Goal: Find specific page/section: Find specific page/section

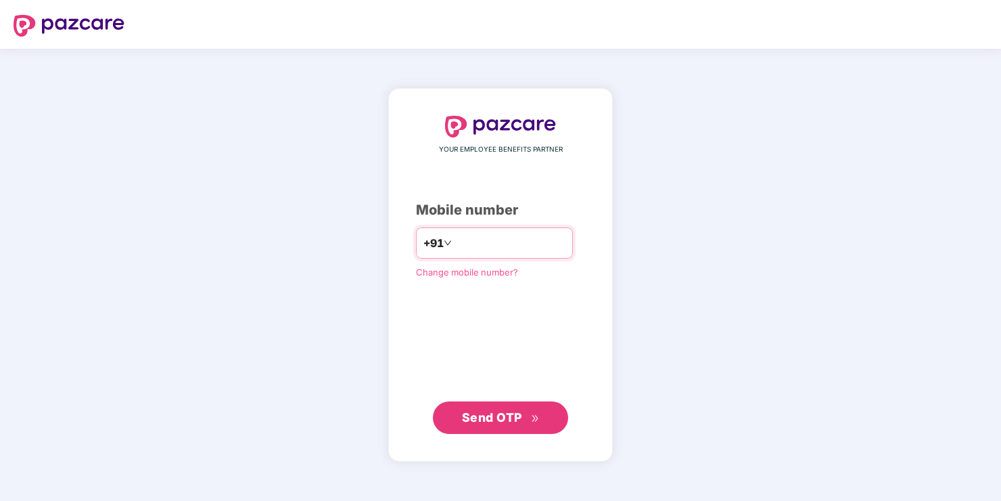
click at [492, 243] on input "number" at bounding box center [510, 243] width 111 height 22
drag, startPoint x: 447, startPoint y: 244, endPoint x: 447, endPoint y: 281, distance: 37.9
click at [455, 244] on input "**********" at bounding box center [510, 243] width 111 height 22
type input "**********"
click at [499, 407] on button "Send OTP" at bounding box center [500, 417] width 135 height 32
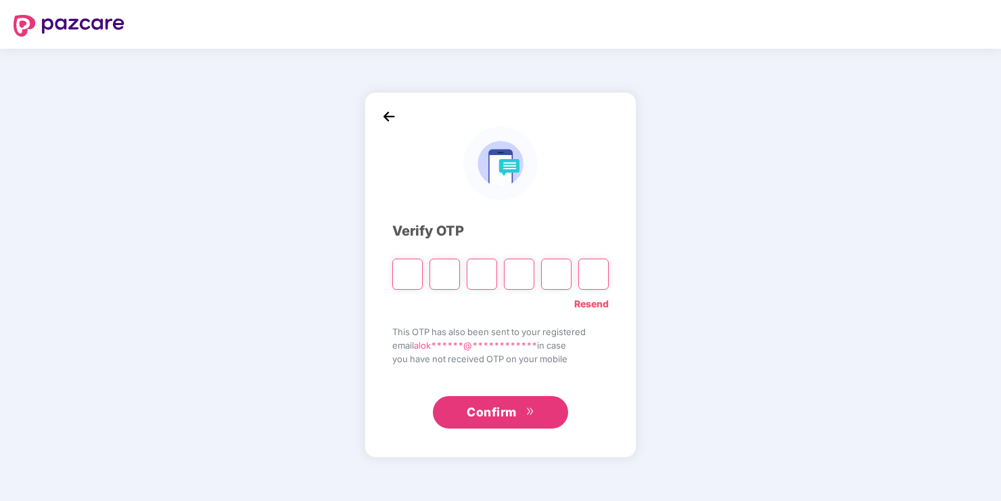
type input "*"
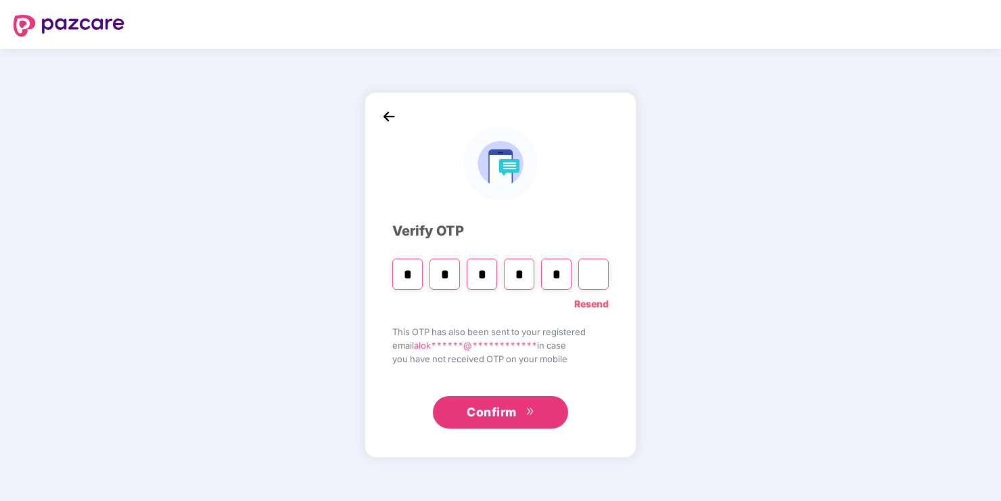
type input "*"
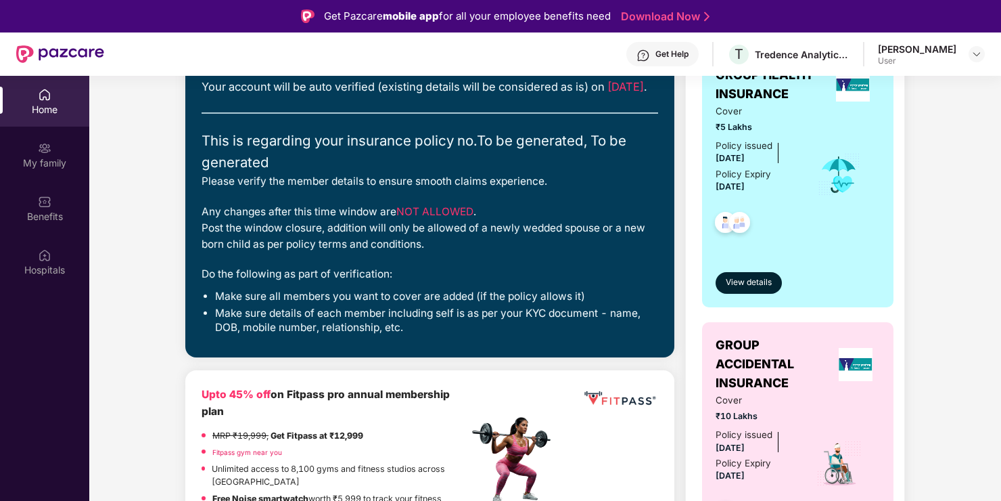
scroll to position [68, 0]
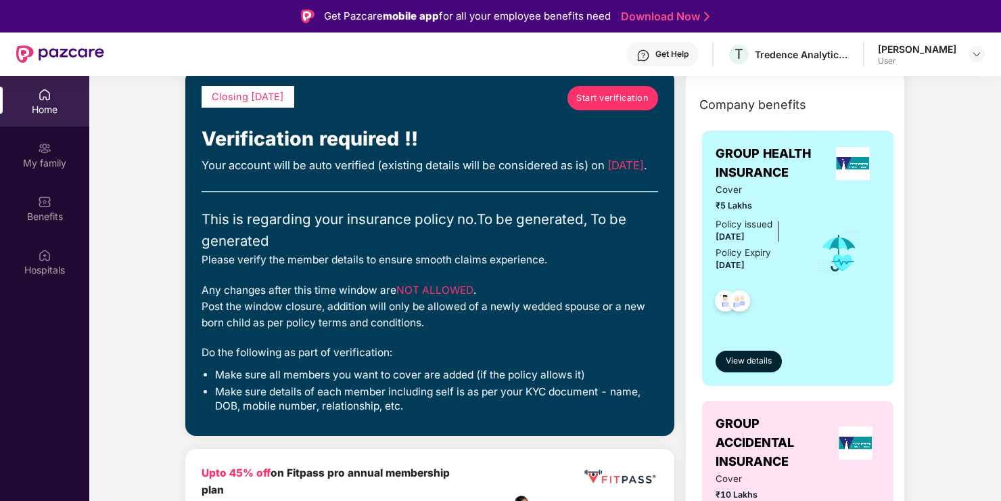
click at [615, 100] on span "Start verification" at bounding box center [612, 98] width 72 height 14
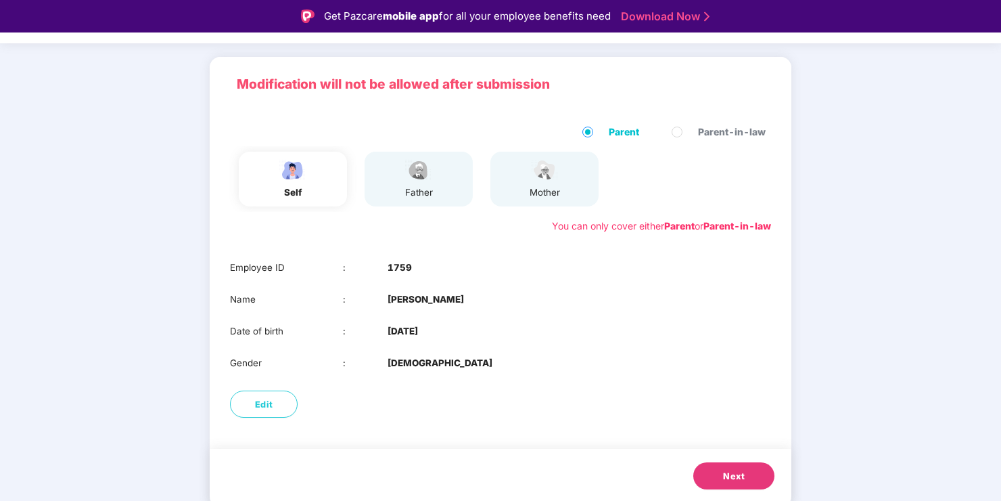
scroll to position [73, 0]
click at [743, 470] on span "Next" at bounding box center [734, 476] width 22 height 14
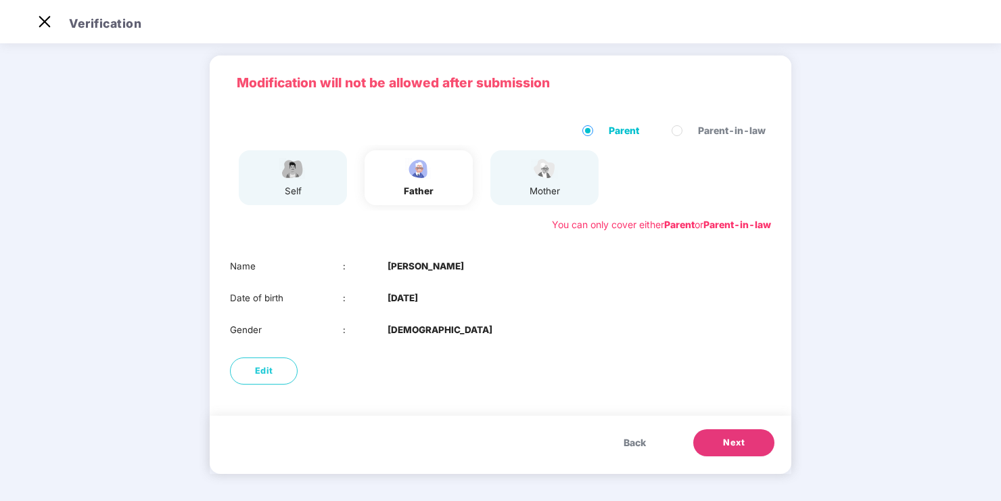
scroll to position [41, 0]
click at [743, 444] on span "Next" at bounding box center [734, 443] width 22 height 14
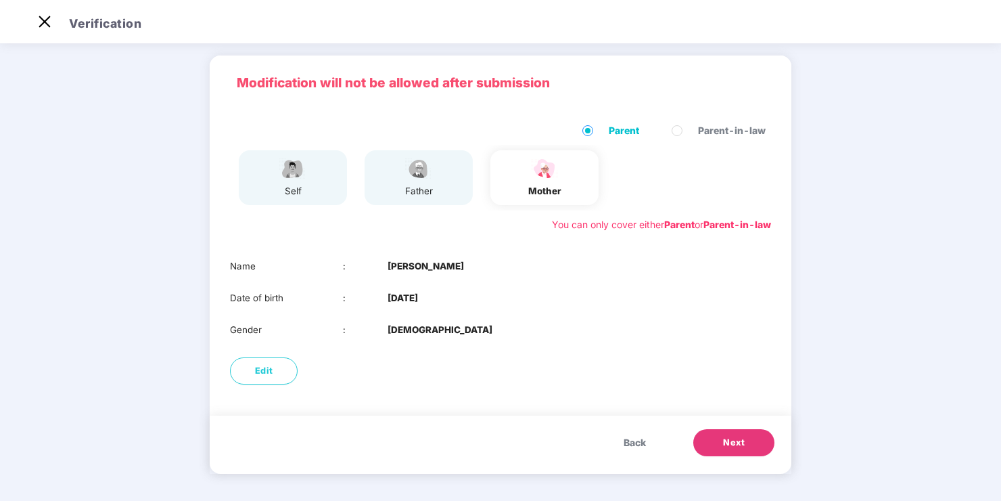
click at [743, 444] on span "Next" at bounding box center [734, 443] width 22 height 14
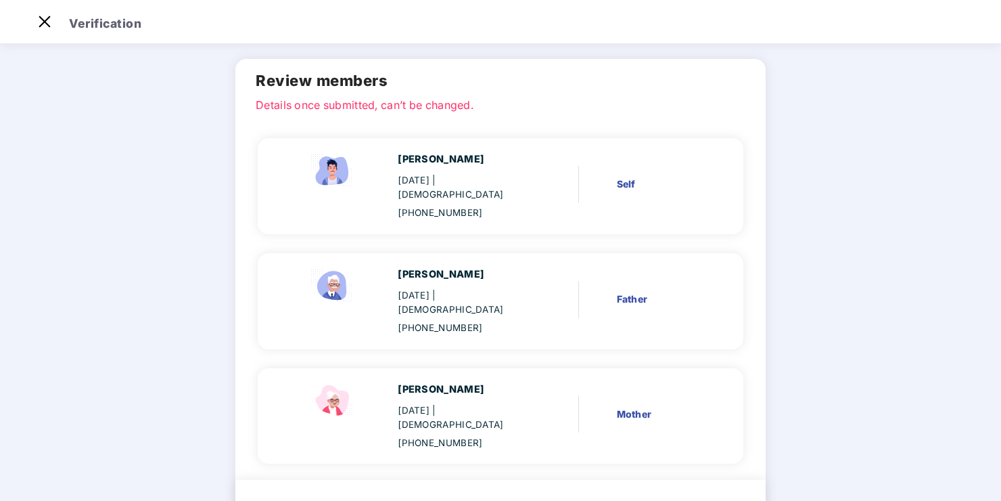
scroll to position [76, 0]
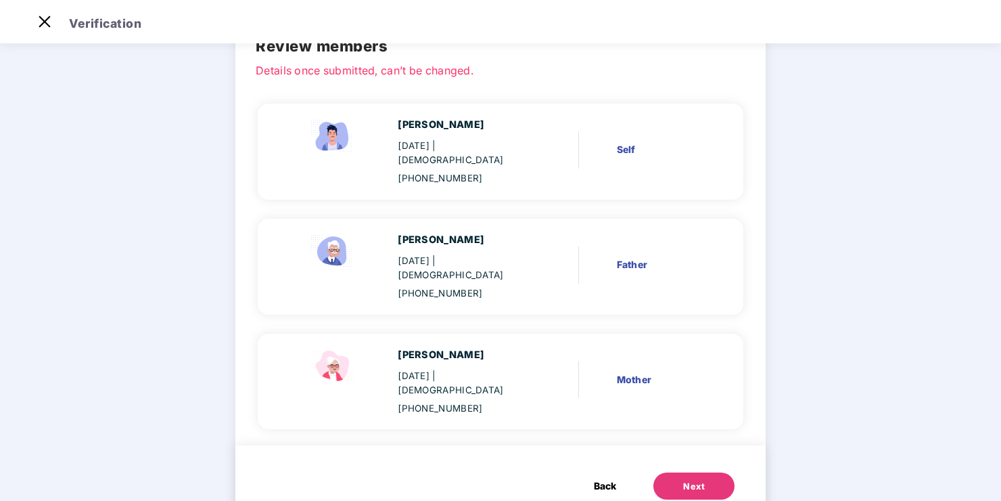
click at [691, 480] on div "Next" at bounding box center [694, 487] width 22 height 14
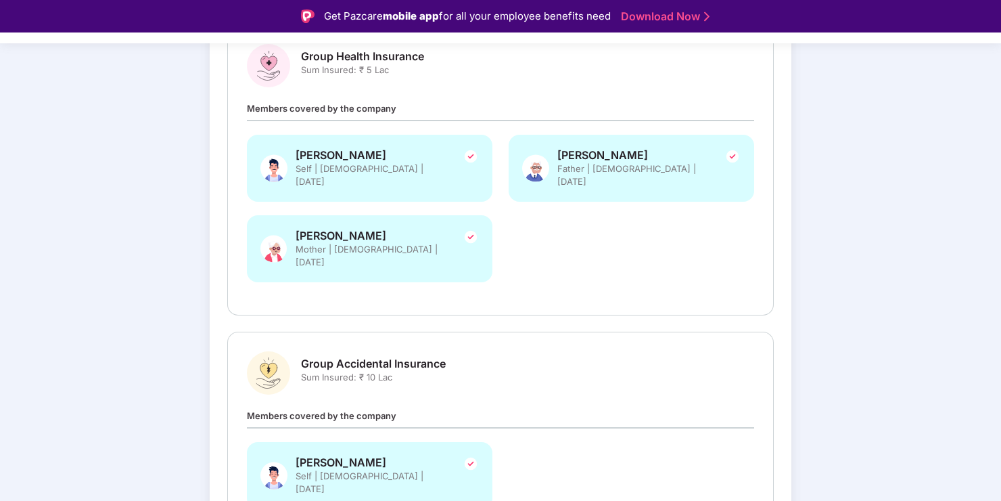
scroll to position [288, 0]
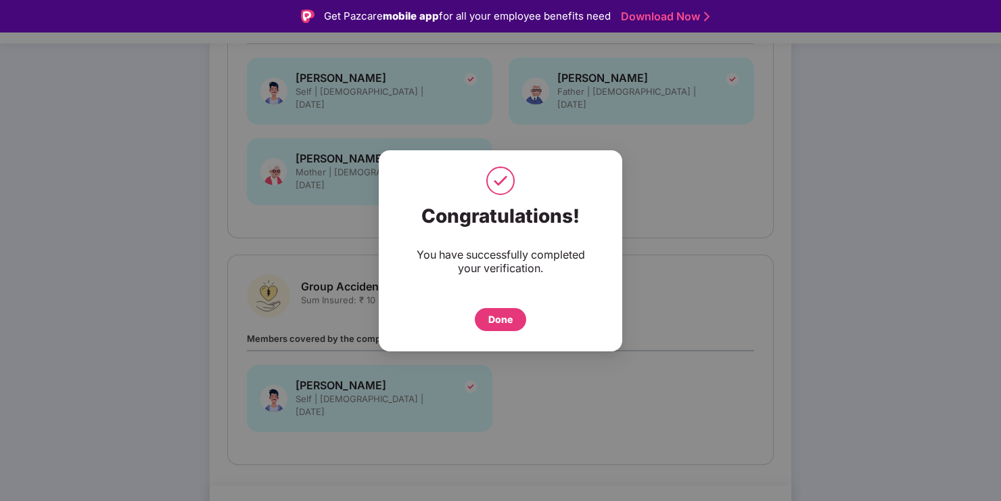
click at [506, 315] on div "Done" at bounding box center [500, 319] width 24 height 15
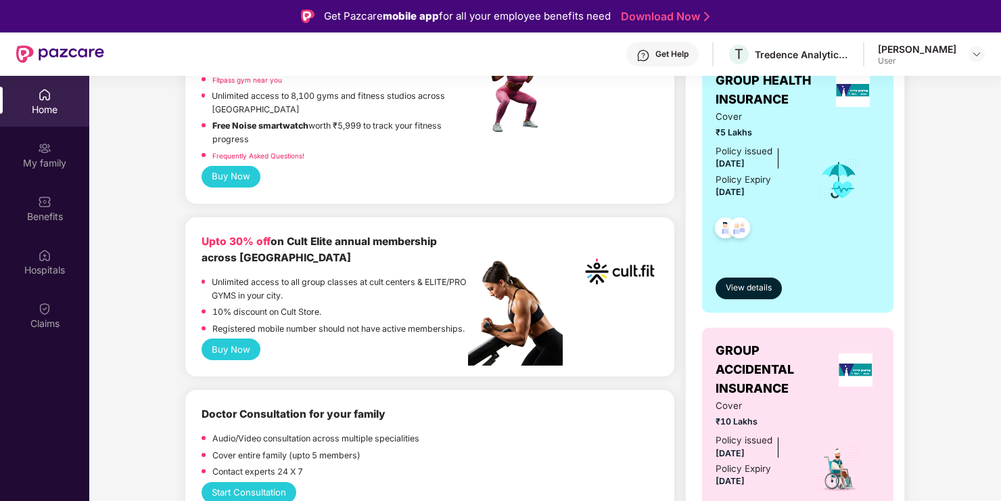
scroll to position [68, 0]
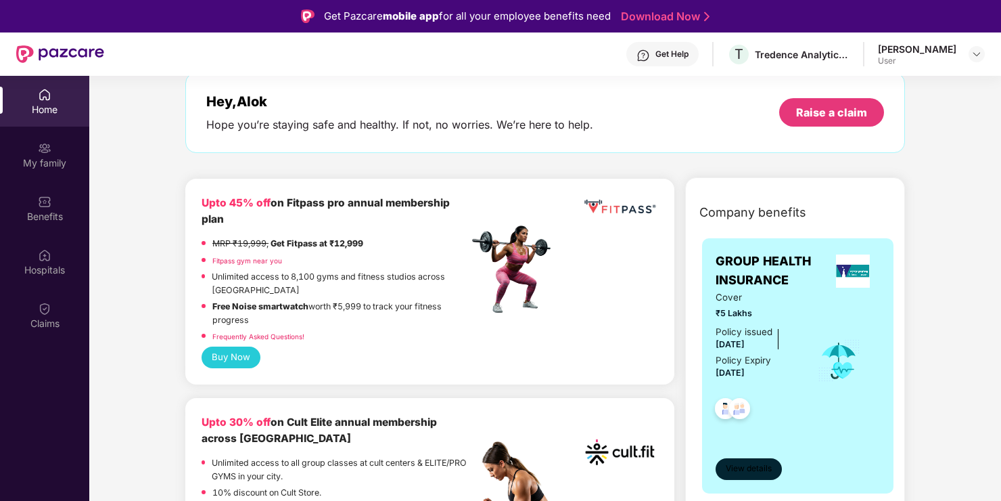
click at [753, 468] on span "View details" at bounding box center [749, 468] width 46 height 13
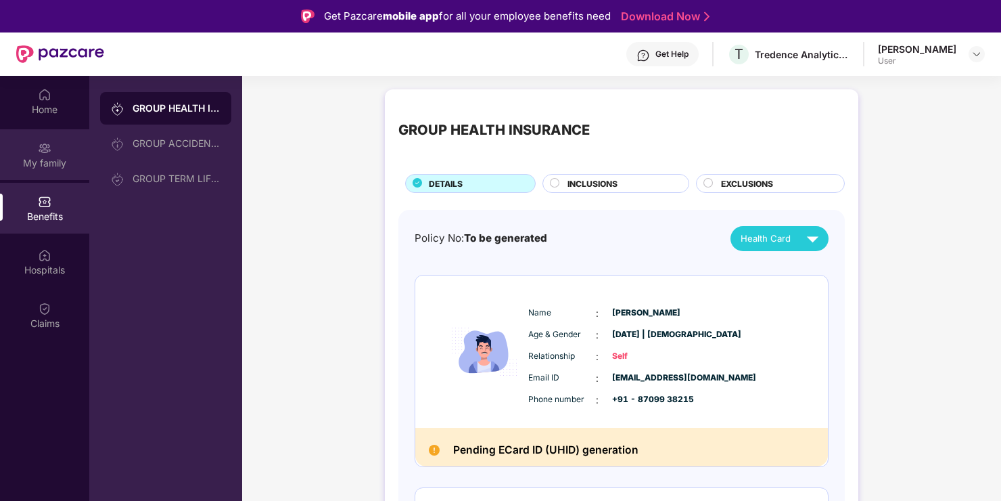
click at [39, 162] on div "My family" at bounding box center [44, 163] width 89 height 14
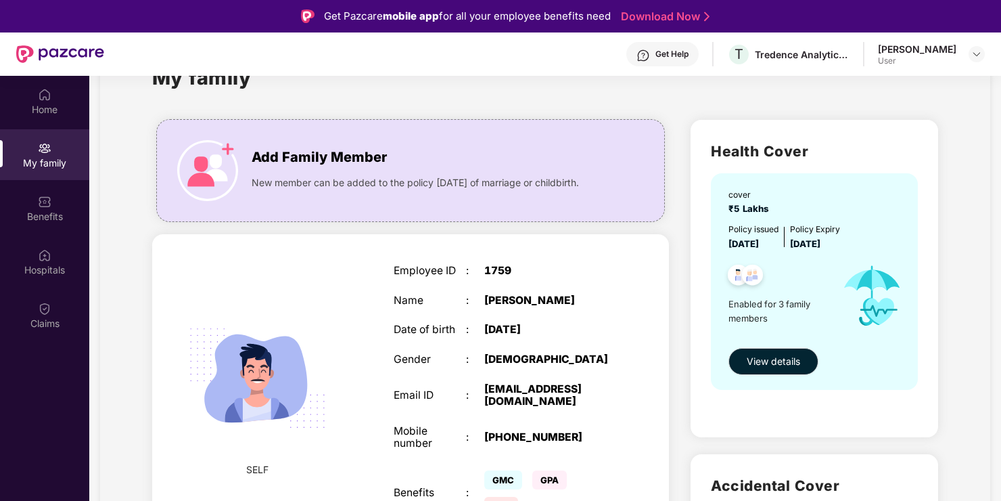
scroll to position [27, 0]
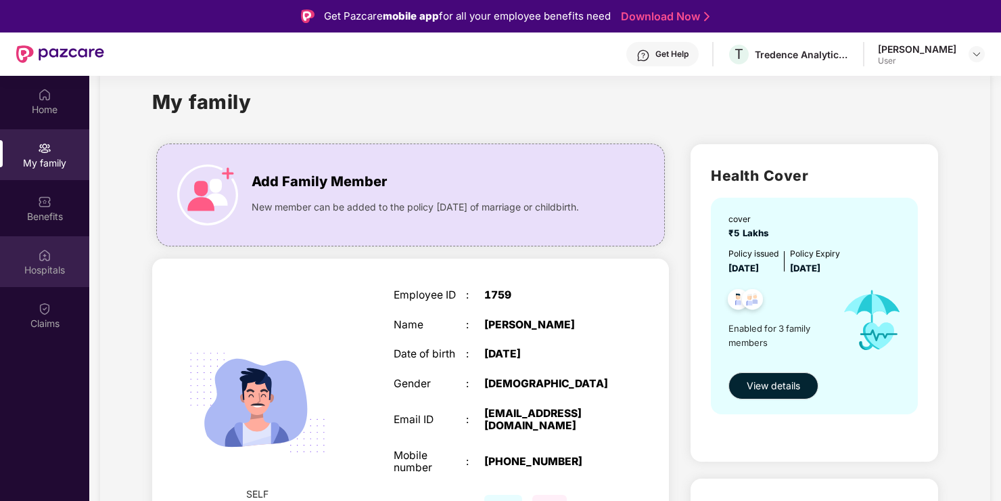
click at [45, 265] on div "Hospitals" at bounding box center [44, 270] width 89 height 14
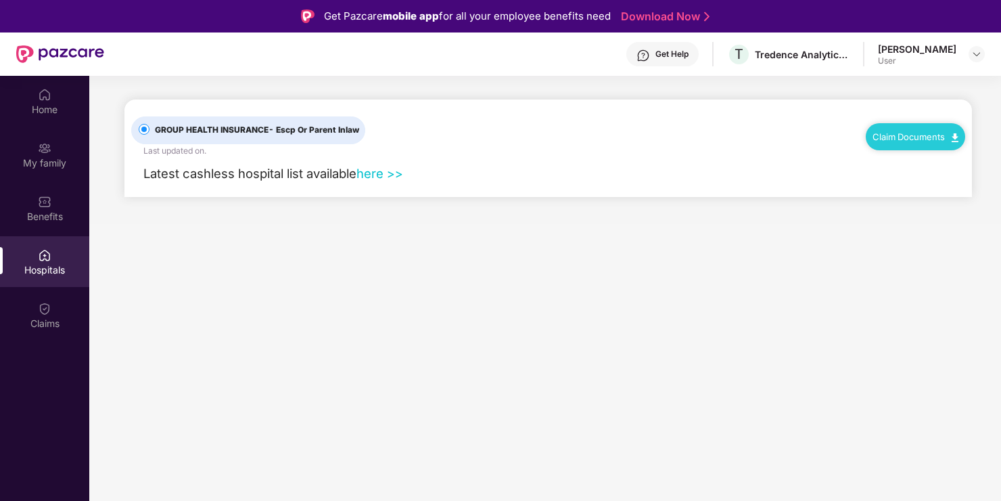
click at [371, 175] on link "here >>" at bounding box center [379, 173] width 47 height 15
